Goal: Find specific page/section: Find specific page/section

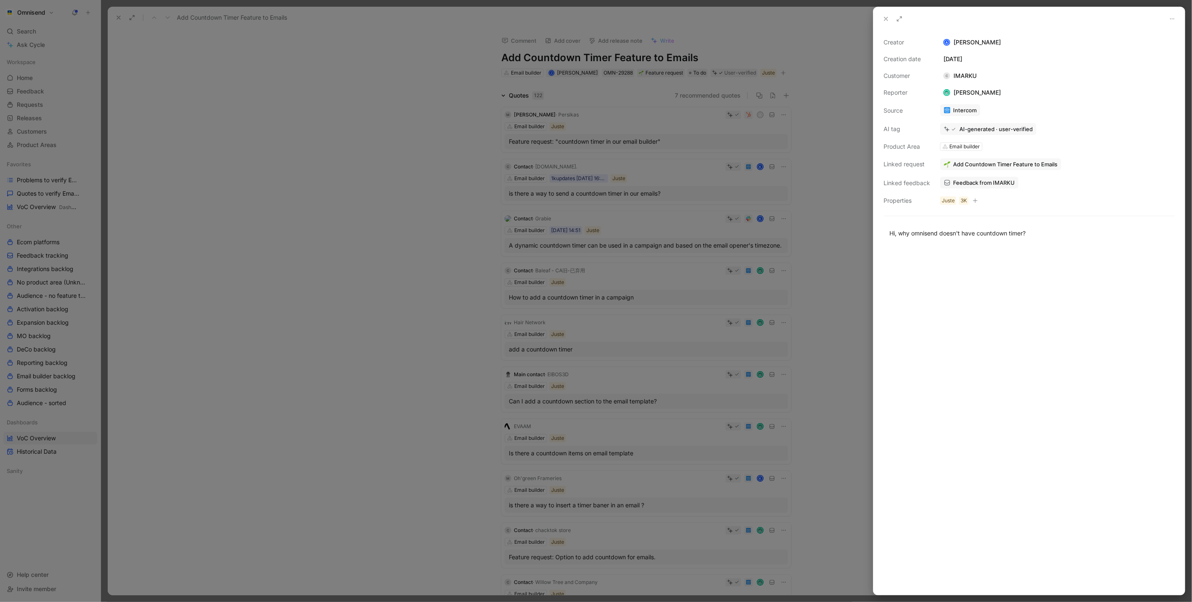
click at [93, 120] on div at bounding box center [596, 301] width 1192 height 602
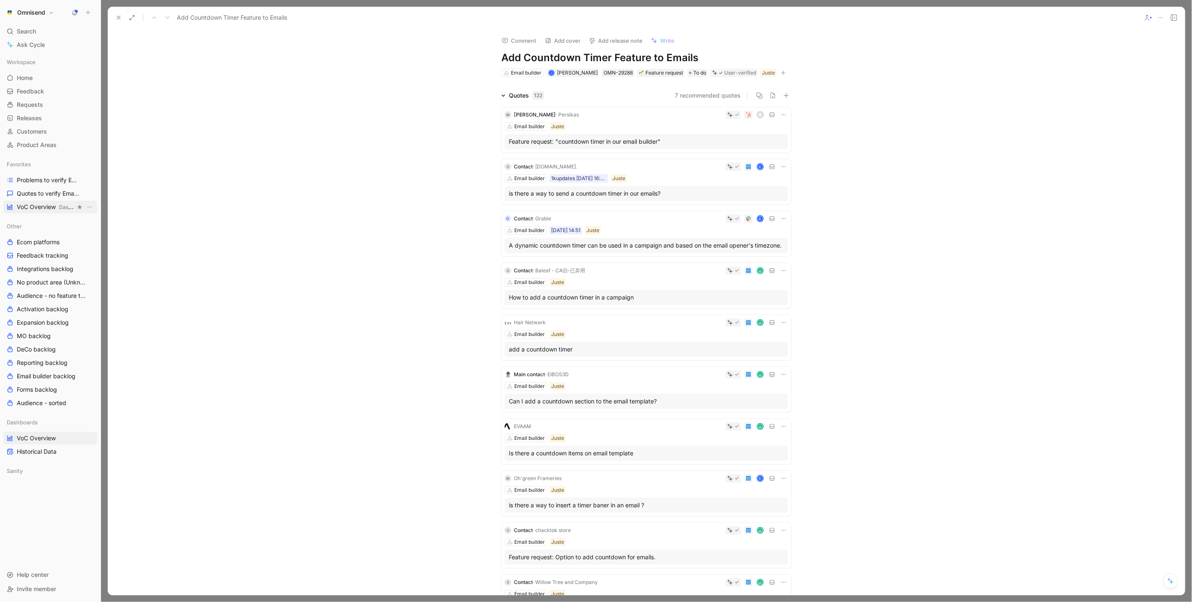
click at [41, 204] on span "VoC Overview Dashboards" at bounding box center [46, 207] width 59 height 9
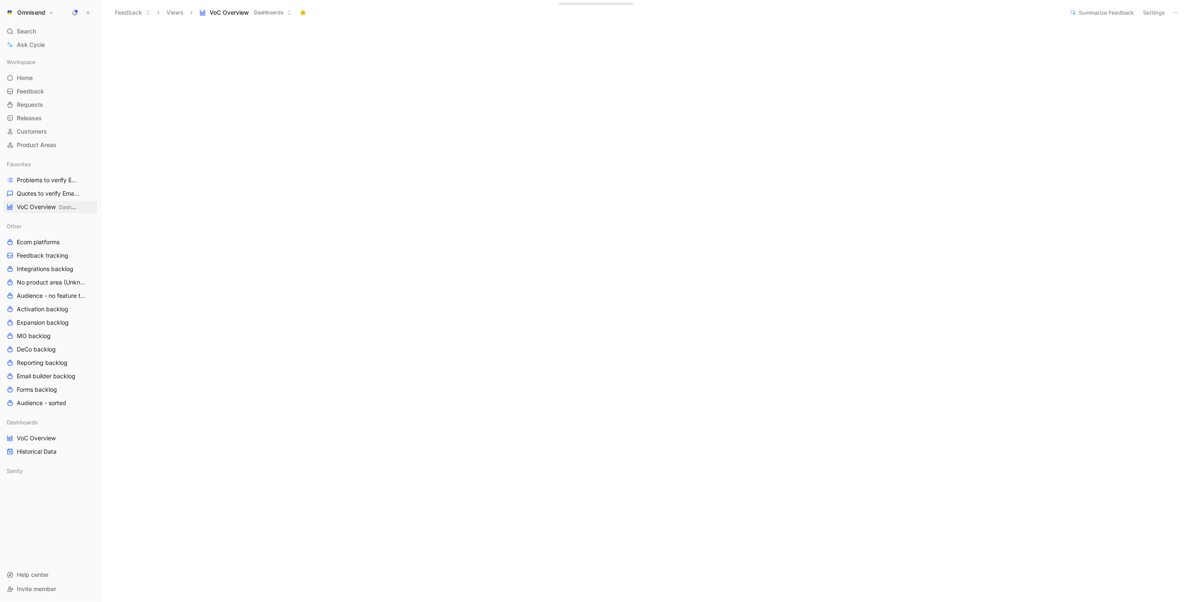
scroll to position [340, 0]
click at [34, 31] on span "Search" at bounding box center [26, 31] width 19 height 10
type input "yugyguygu"
click at [870, 150] on body "Omnisend Search ⌘ K Ask Cycle Workspace Home G then H Feedback G then F Request…" at bounding box center [596, 301] width 1192 height 602
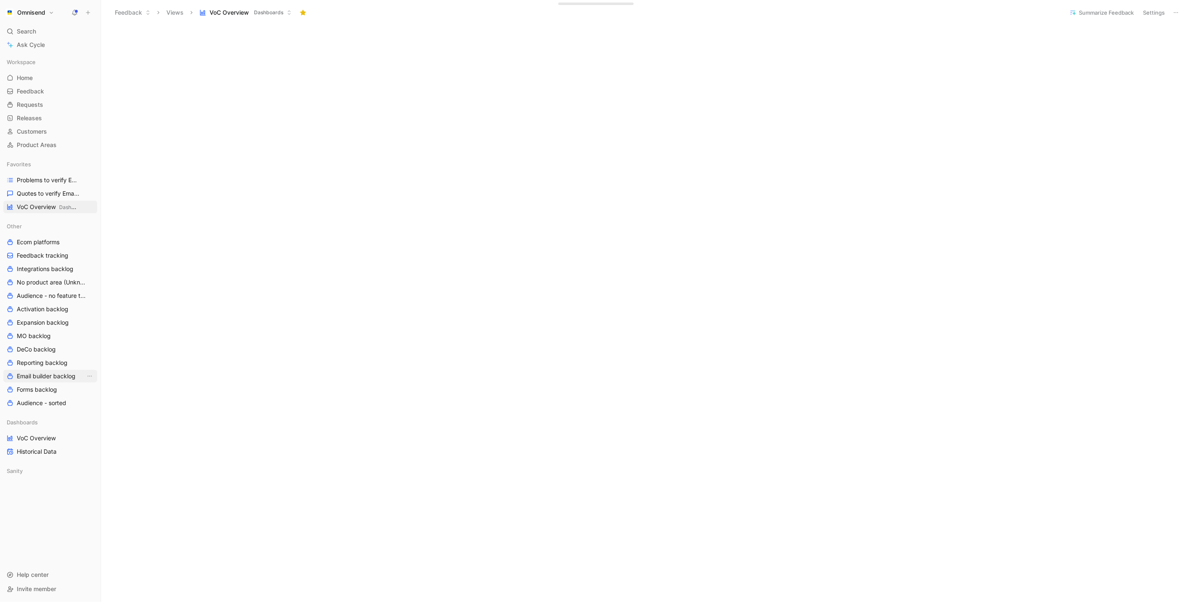
click at [59, 376] on span "Email builder backlog" at bounding box center [46, 376] width 59 height 8
